Goal: Task Accomplishment & Management: Manage account settings

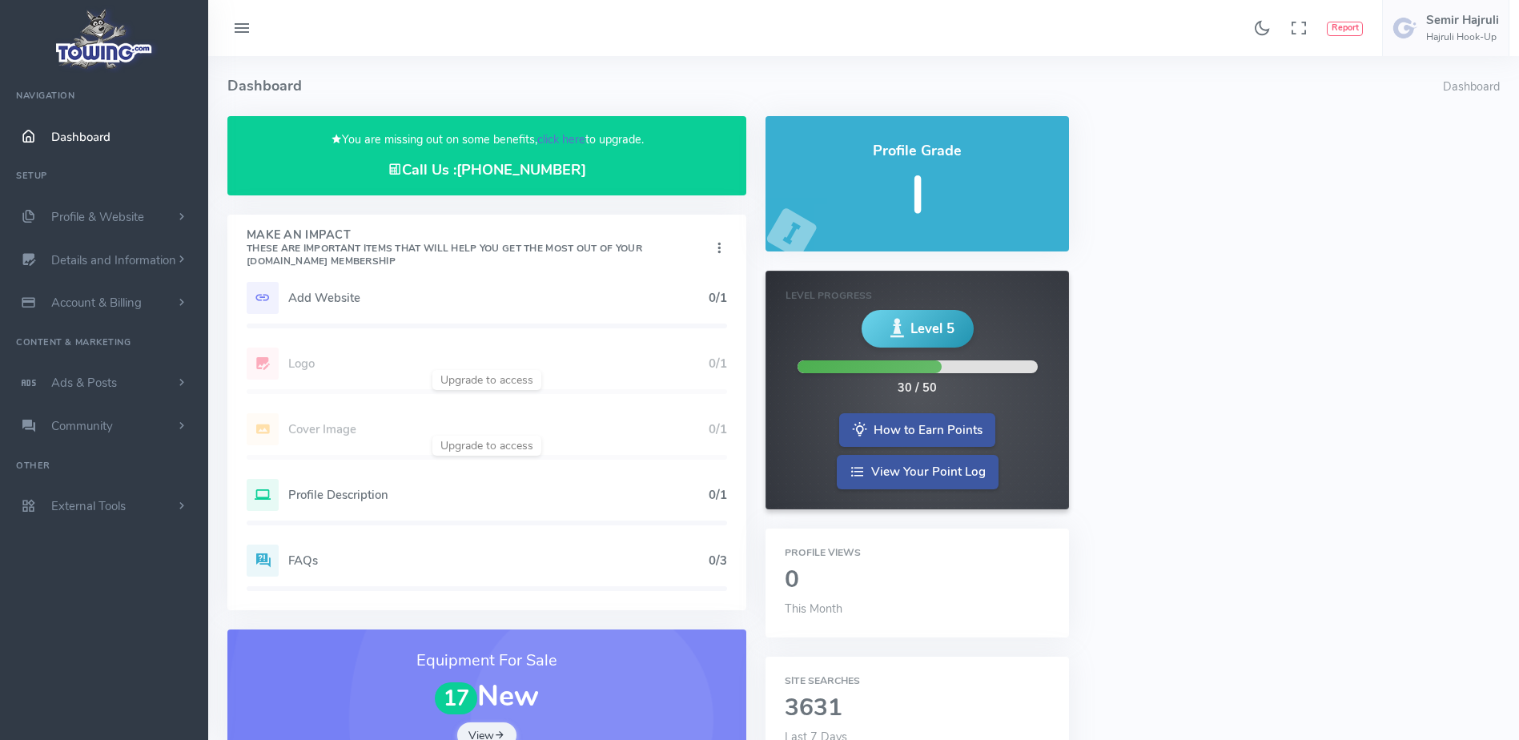
click at [546, 143] on link "click here" at bounding box center [561, 139] width 48 height 16
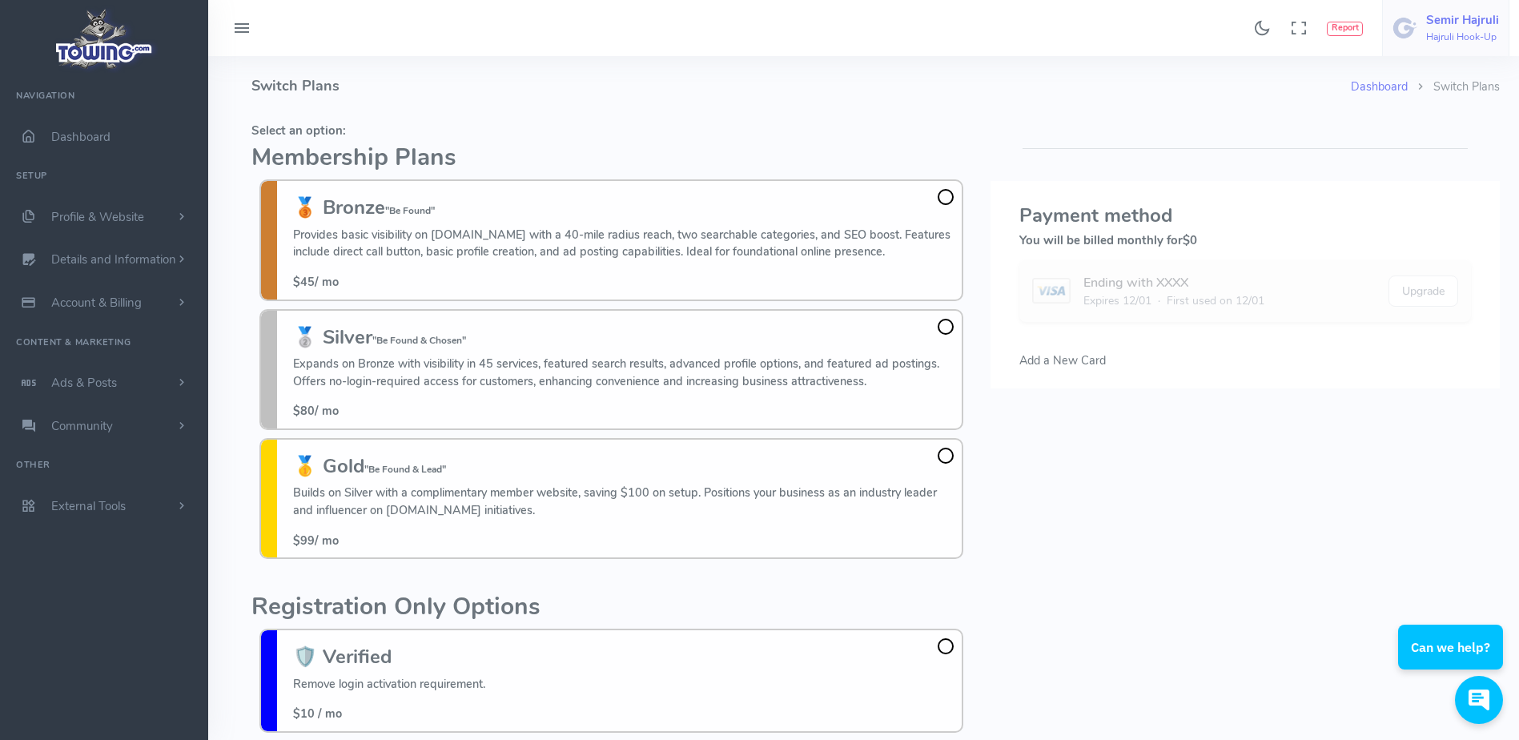
click at [1466, 30] on span "Semir Hajruli Hajruli Hook-Up" at bounding box center [1462, 28] width 73 height 29
click at [1423, 155] on span "Logout" at bounding box center [1419, 153] width 36 height 16
